Goal: Task Accomplishment & Management: Use online tool/utility

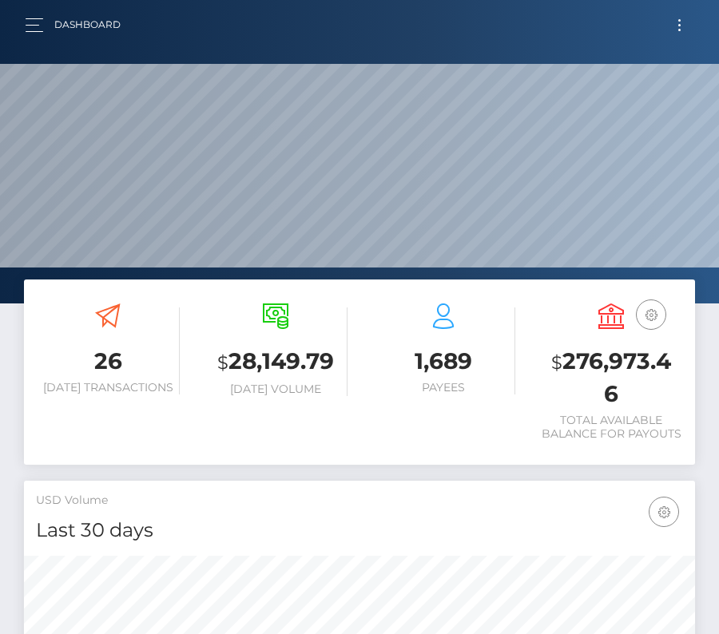
scroll to position [283, 323]
click at [680, 18] on button "Toggle navigation" at bounding box center [679, 25] width 30 height 22
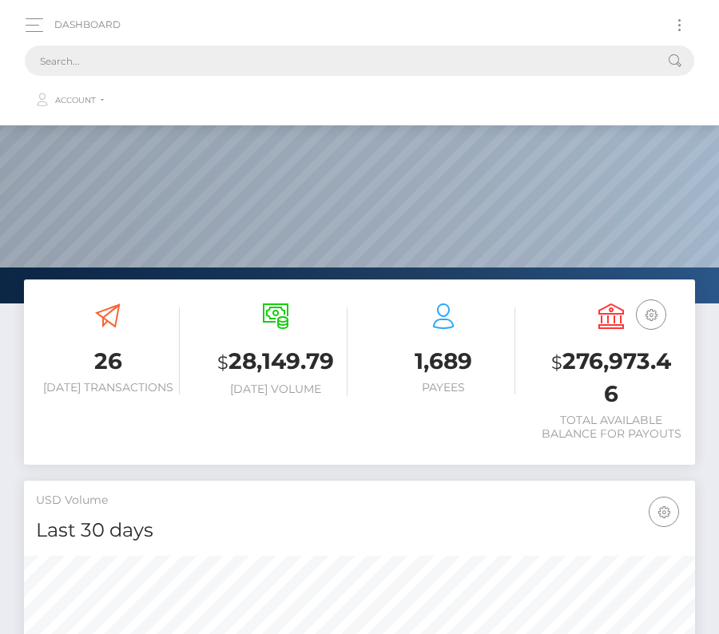
click at [264, 57] on input "text" at bounding box center [339, 61] width 628 height 30
paste input "285205"
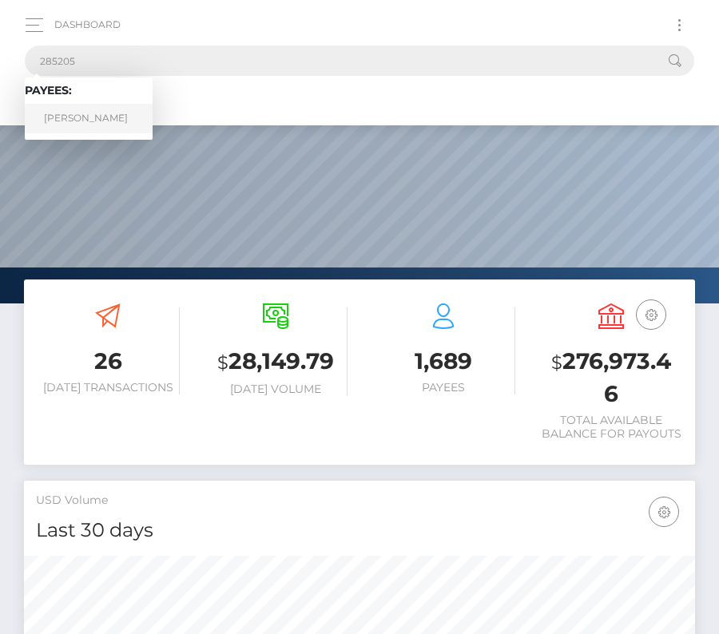
type input "285205"
click at [73, 113] on link "Vannarath Pang" at bounding box center [89, 119] width 128 height 30
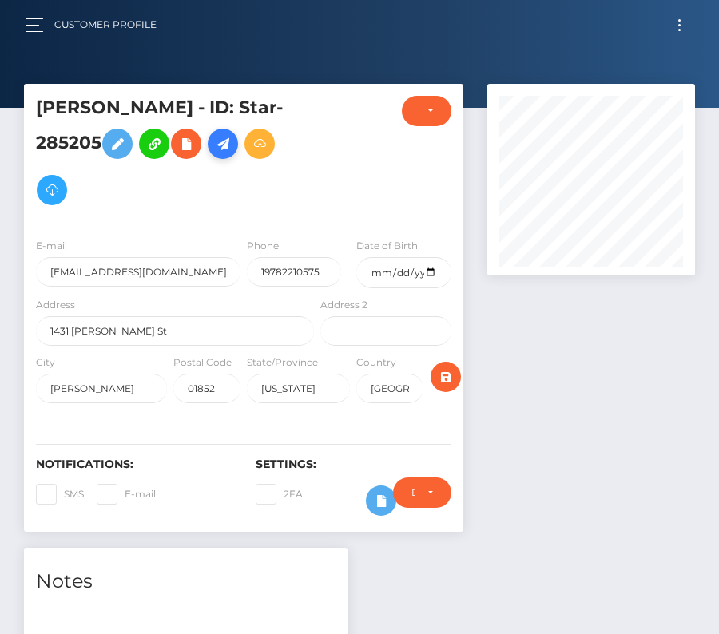
click at [232, 145] on icon at bounding box center [222, 144] width 19 height 20
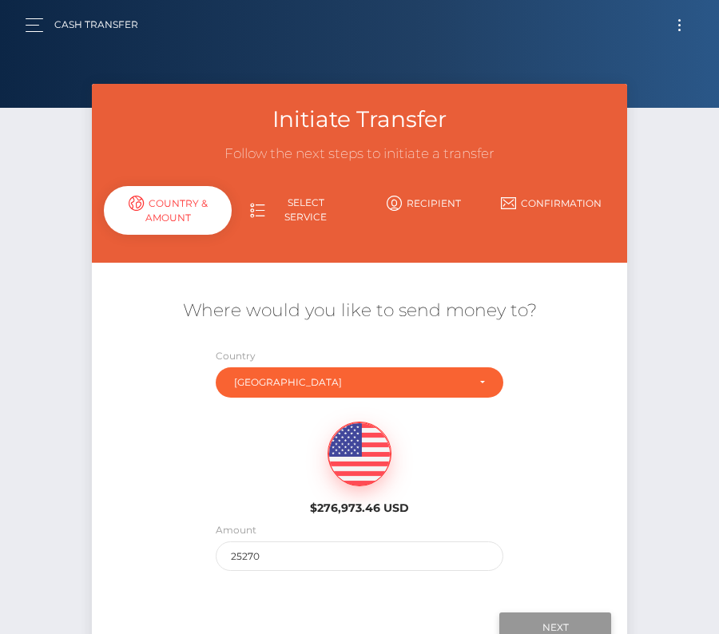
type input "25270"
click at [547, 620] on input "Next" at bounding box center [555, 627] width 112 height 30
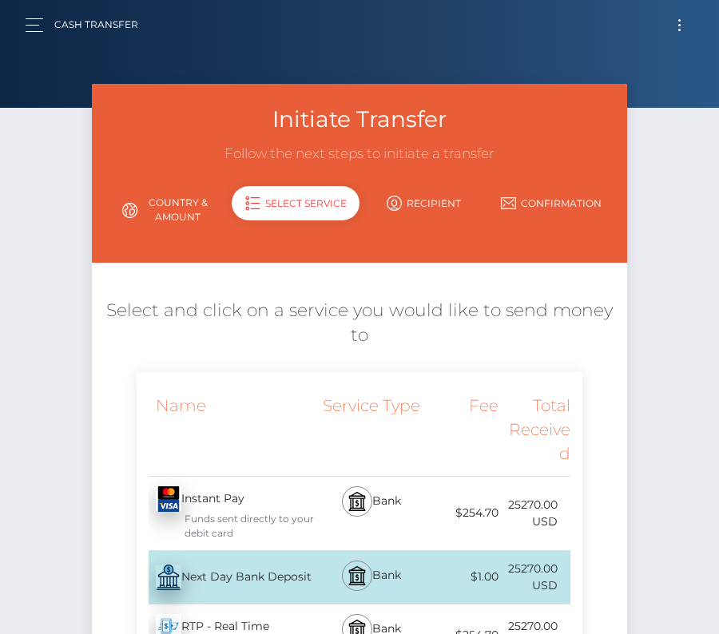
click at [254, 555] on div "Next Day Bank Deposit - USD" at bounding box center [227, 577] width 180 height 45
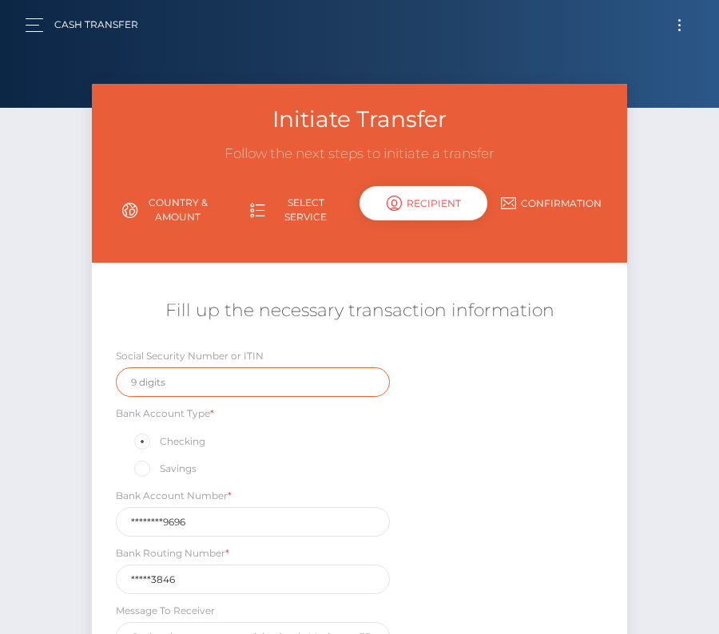
drag, startPoint x: 211, startPoint y: 368, endPoint x: 204, endPoint y: 376, distance: 10.7
click at [211, 369] on input "text" at bounding box center [253, 382] width 274 height 30
click at [203, 376] on input "text" at bounding box center [253, 382] width 274 height 30
paste input "211383846"
type input "211383846"
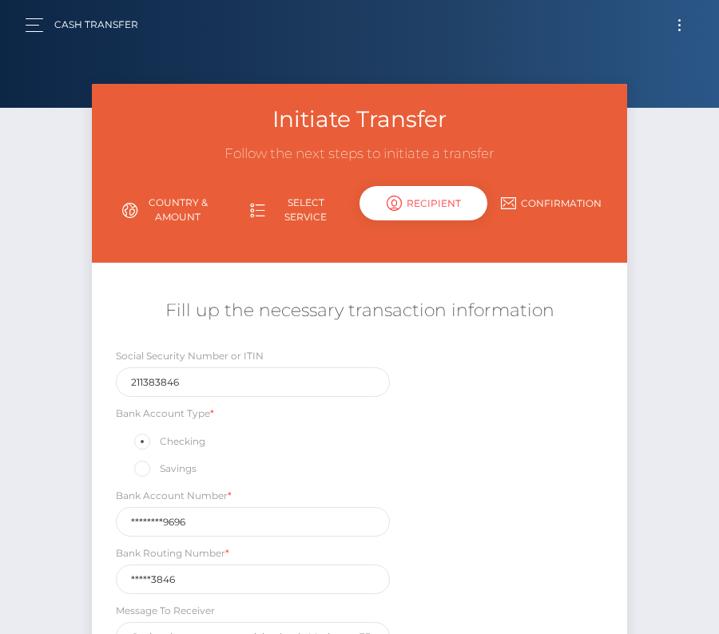
click at [292, 474] on div "Savings" at bounding box center [253, 468] width 274 height 21
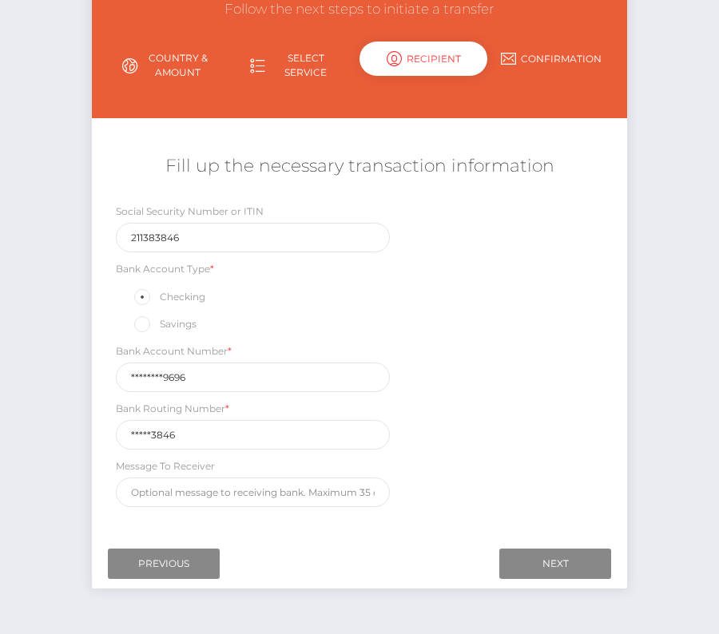
scroll to position [145, 0]
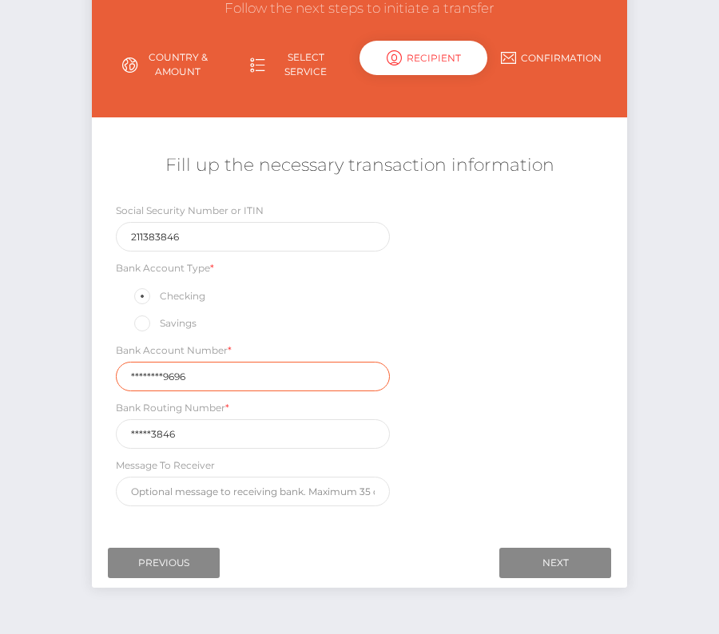
drag, startPoint x: 201, startPoint y: 376, endPoint x: 25, endPoint y: 376, distance: 176.5
click at [25, 376] on div "Initiate Transfer Follow the next steps to initiate a transfer Country & Amount…" at bounding box center [359, 283] width 719 height 689
paste input "00999763"
type input "009997639696"
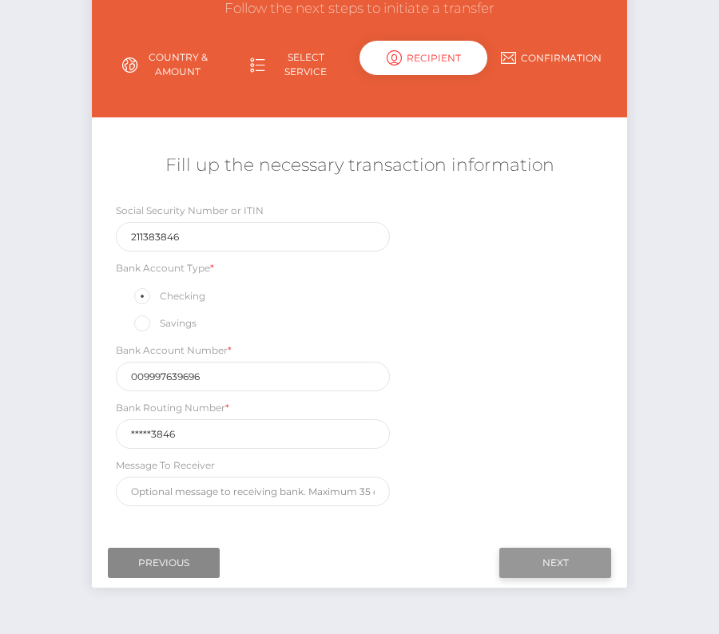
click at [576, 552] on input "Next" at bounding box center [555, 563] width 112 height 30
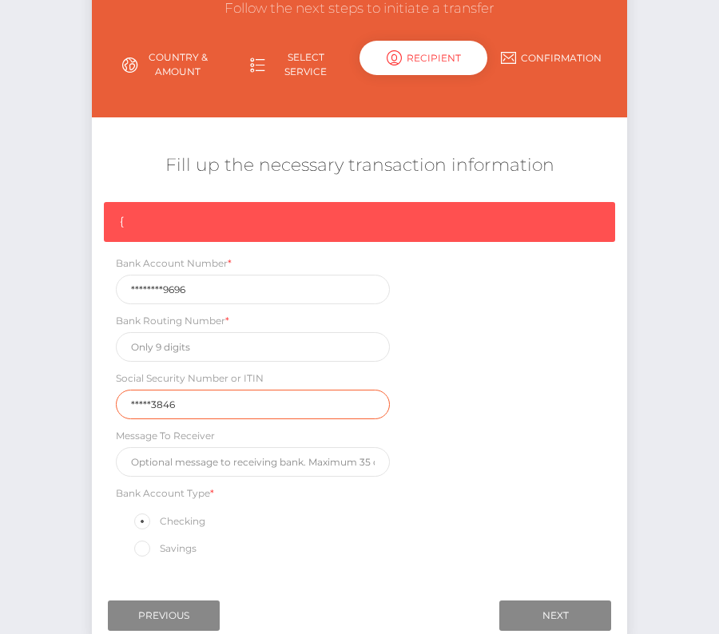
drag, startPoint x: 187, startPoint y: 402, endPoint x: 50, endPoint y: 402, distance: 137.3
click at [50, 402] on div "Initiate Transfer Follow the next steps to initiate a transfer Country & Amount…" at bounding box center [359, 310] width 719 height 742
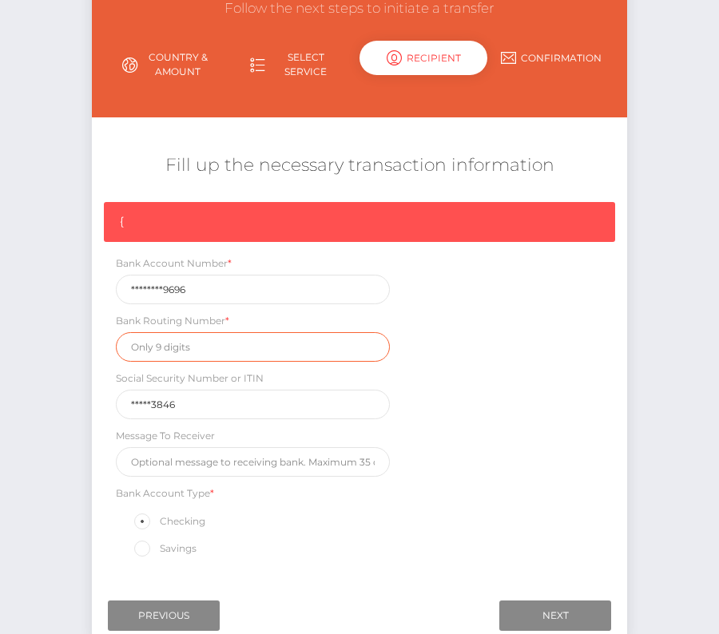
click at [212, 350] on input "text" at bounding box center [253, 347] width 274 height 30
paste input "211383846"
type input "211383846"
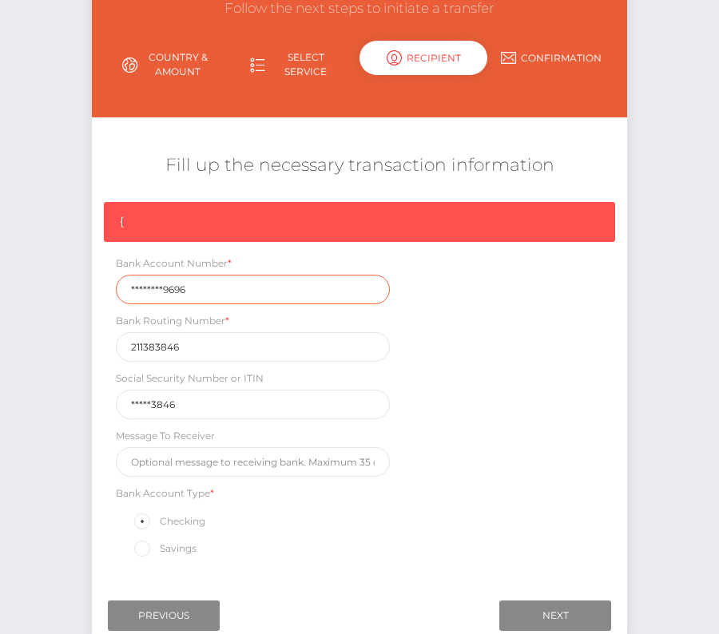
click at [212, 278] on input "********9696" at bounding box center [253, 290] width 274 height 30
drag, startPoint x: 207, startPoint y: 286, endPoint x: 72, endPoint y: 286, distance: 134.9
click at [72, 286] on div "Initiate Transfer Follow the next steps to initiate a transfer Country & Amount…" at bounding box center [359, 310] width 719 height 742
paste input "00999763"
type input "009997639696"
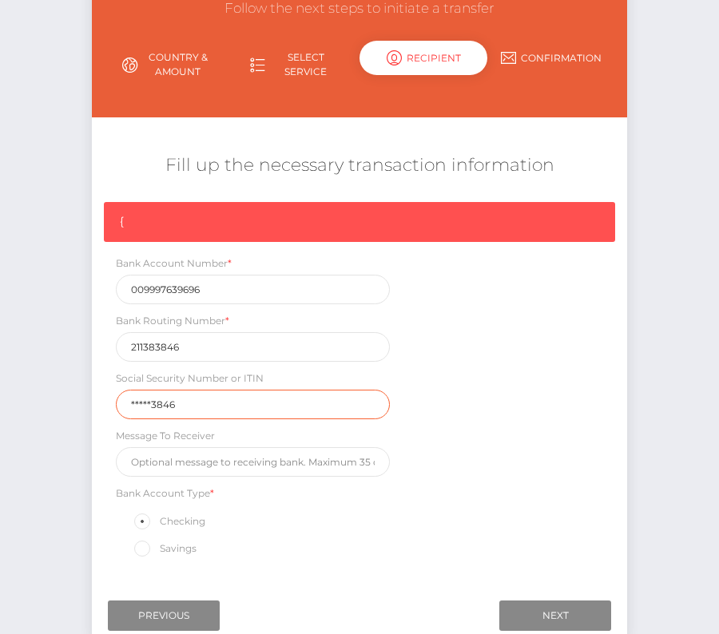
click at [205, 401] on input "*****3846" at bounding box center [253, 405] width 274 height 30
drag, startPoint x: 211, startPoint y: 403, endPoint x: -10, endPoint y: 403, distance: 220.4
click at [0, 403] on html "Starcling LLC Dashboard Transactions Ledger Payees Cancellations" at bounding box center [359, 295] width 719 height 881
type input "017809302"
click at [595, 604] on input "Next" at bounding box center [555, 615] width 112 height 30
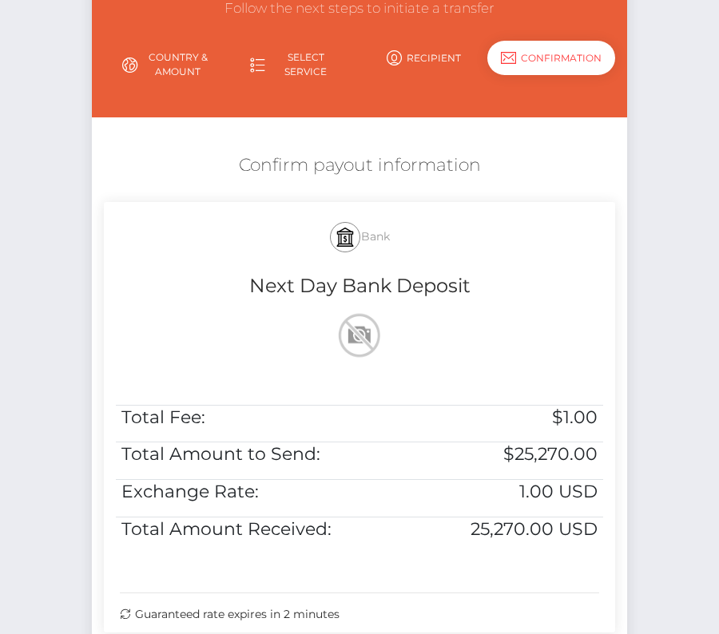
scroll to position [256, 0]
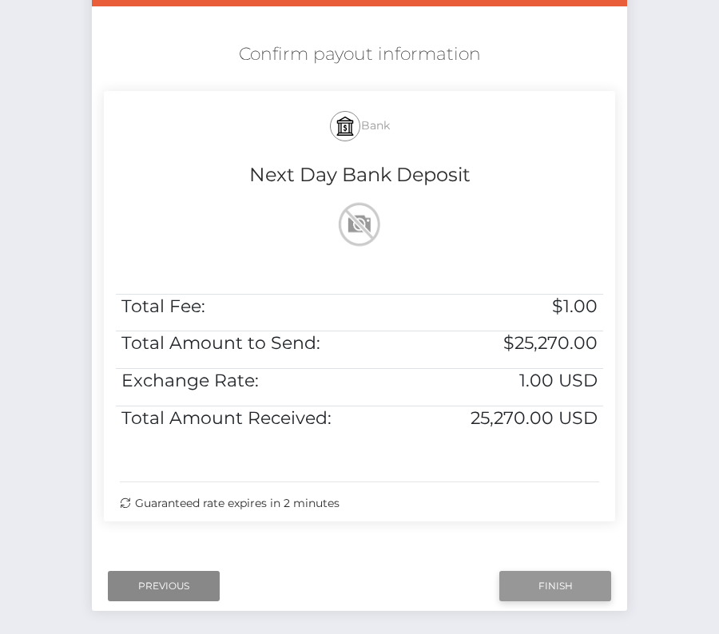
click at [544, 588] on input "Finish" at bounding box center [555, 586] width 112 height 30
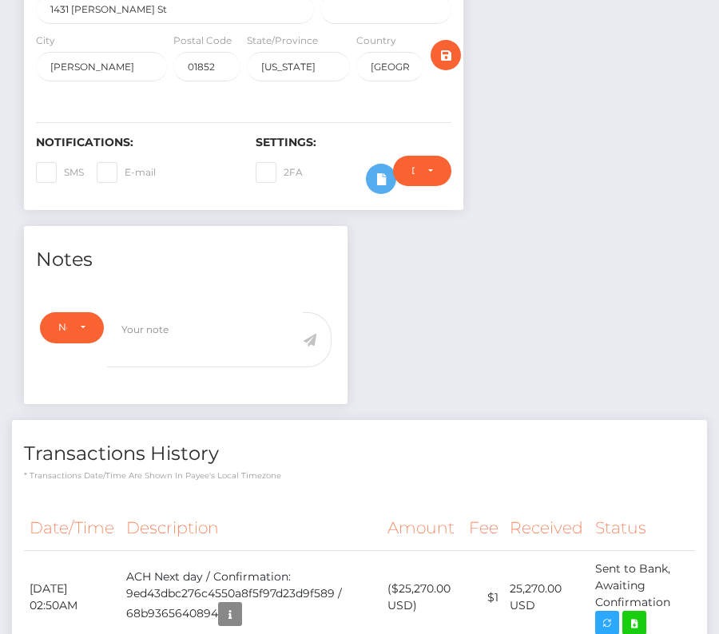
scroll to position [624, 0]
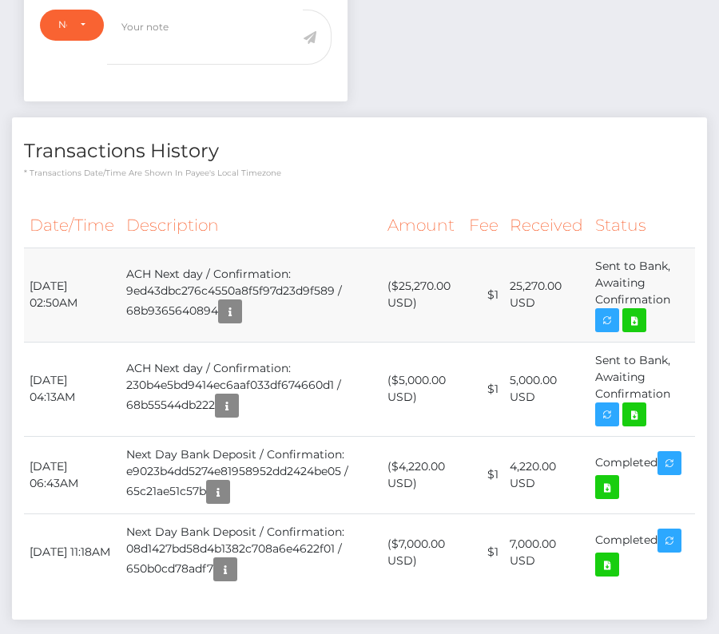
click at [533, 287] on td "25,270.00 USD" at bounding box center [546, 295] width 85 height 94
click at [644, 317] on icon at bounding box center [633, 321] width 19 height 20
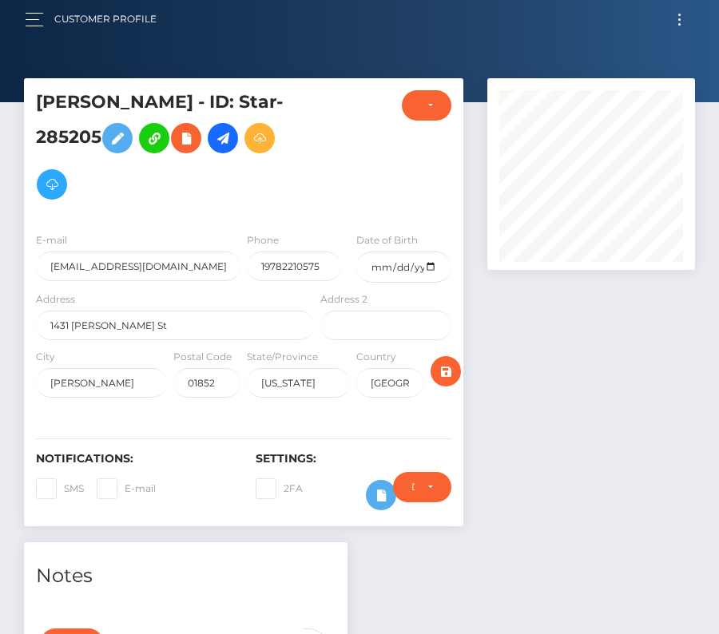
scroll to position [0, 0]
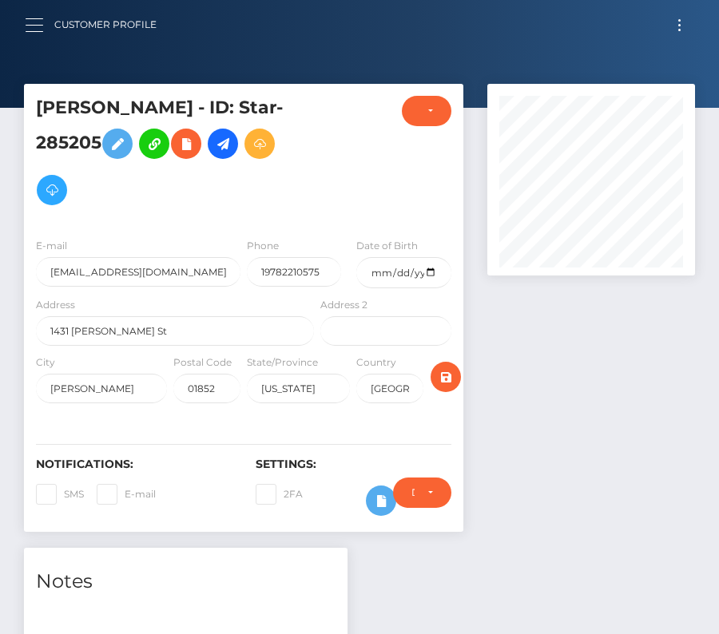
click at [36, 15] on button "button" at bounding box center [40, 25] width 30 height 22
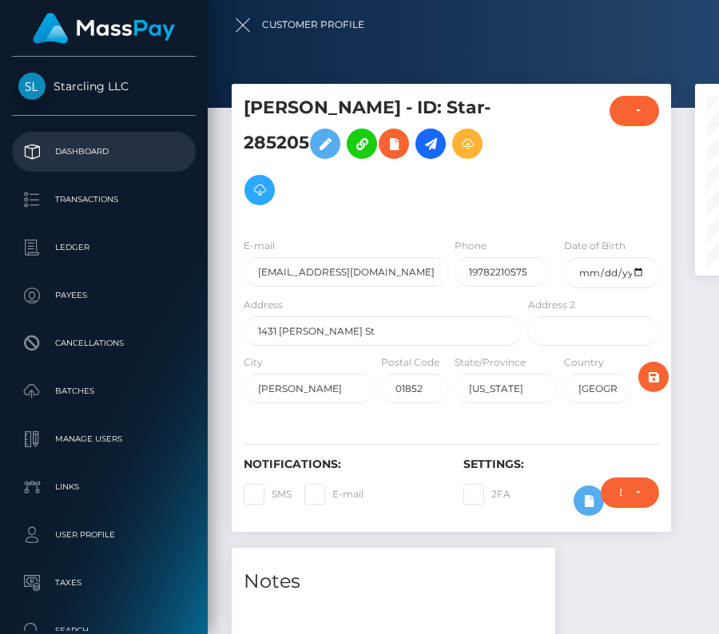
click at [83, 140] on p "Dashboard" at bounding box center [103, 152] width 171 height 24
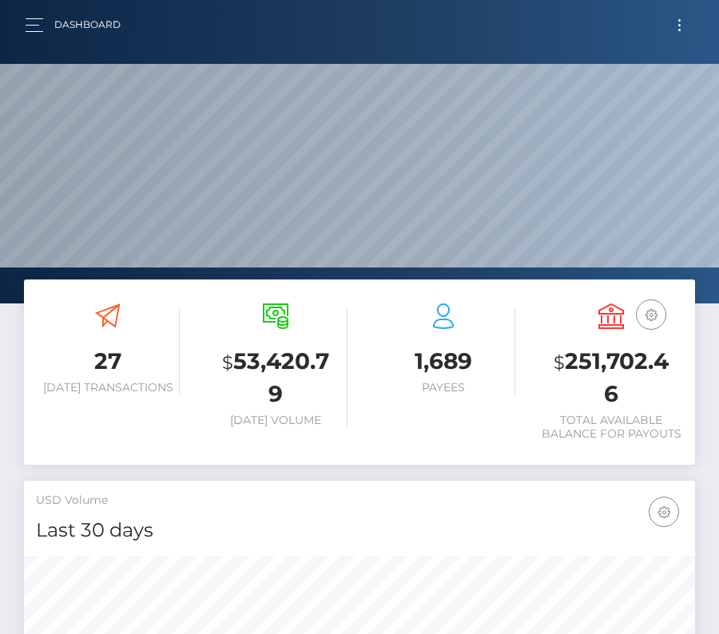
scroll to position [283, 323]
